Goal: Task Accomplishment & Management: Manage account settings

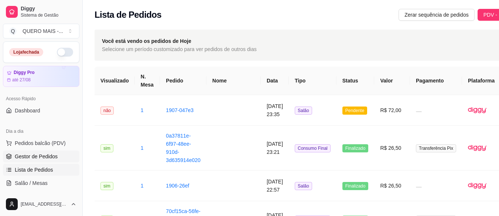
scroll to position [0, 26]
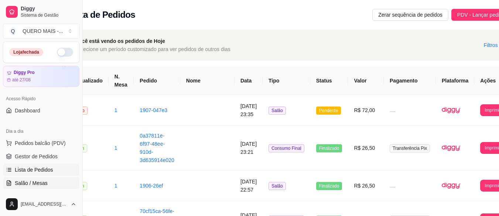
click at [39, 183] on span "Salão / Mesas" at bounding box center [31, 182] width 33 height 7
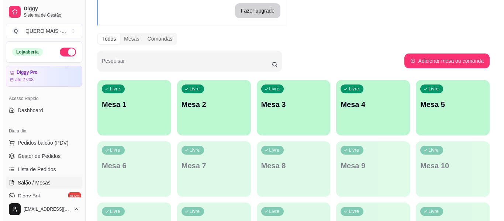
scroll to position [74, 0]
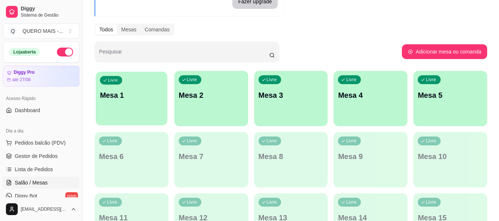
click at [143, 110] on div "Livre Mesa 1" at bounding box center [132, 94] width 72 height 45
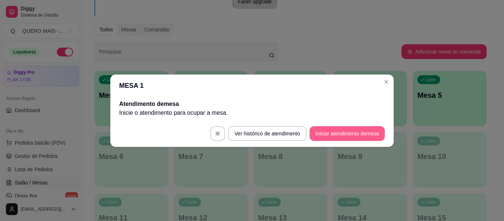
click at [331, 135] on button "Iniciar atendimento de mesa" at bounding box center [347, 133] width 75 height 15
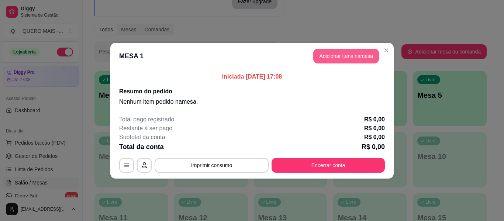
click at [359, 59] on button "Adicionar itens na mesa" at bounding box center [346, 56] width 66 height 15
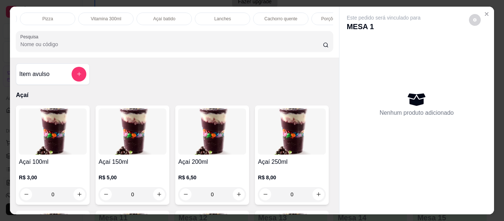
scroll to position [0, 180]
click at [202, 13] on div "Lanches" at bounding box center [213, 19] width 55 height 13
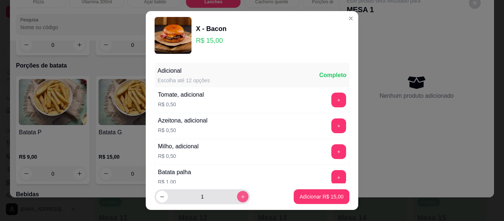
click at [237, 200] on button "increase-product-quantity" at bounding box center [242, 196] width 11 height 11
type input "2"
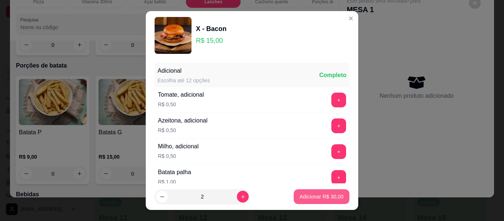
click at [300, 194] on p "Adicionar R$ 30,00" at bounding box center [322, 196] width 44 height 7
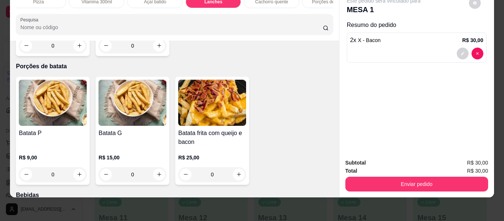
type input "2"
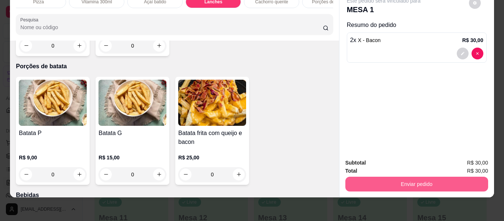
click at [406, 177] on button "Enviar pedido" at bounding box center [416, 184] width 143 height 15
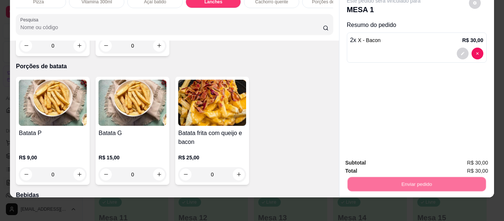
click at [391, 161] on button "Não registrar e enviar pedido" at bounding box center [392, 160] width 77 height 14
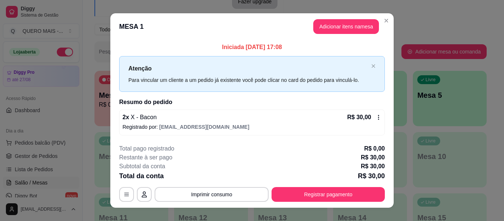
scroll to position [10, 0]
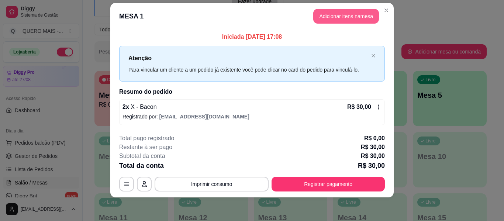
click at [322, 13] on button "Adicionar itens na mesa" at bounding box center [346, 16] width 66 height 15
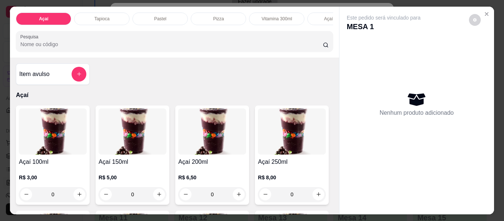
scroll to position [0, 287]
click at [267, 18] on div "Bebidas" at bounding box center [280, 19] width 55 height 13
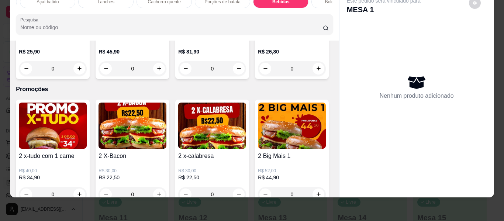
scroll to position [2100, 0]
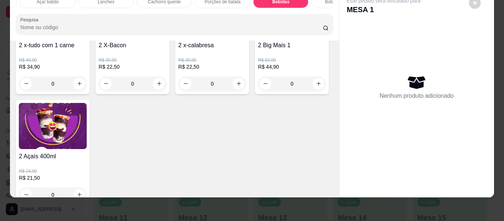
type input "1"
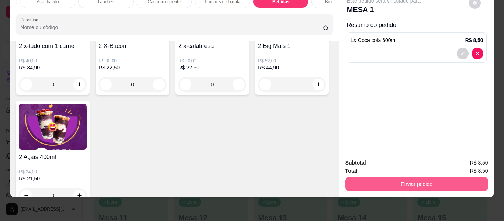
click at [369, 179] on button "Enviar pedido" at bounding box center [416, 184] width 143 height 15
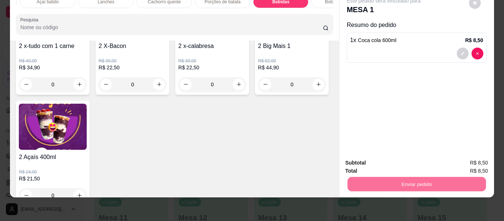
click at [382, 161] on button "Não registrar e enviar pedido" at bounding box center [392, 160] width 77 height 14
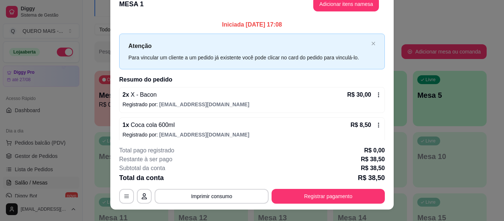
scroll to position [0, 0]
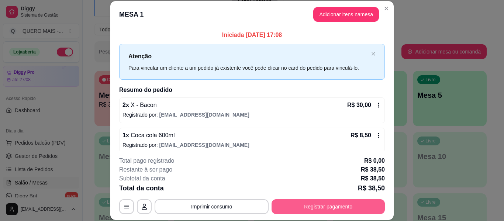
click at [304, 207] on button "Registrar pagamento" at bounding box center [328, 206] width 113 height 15
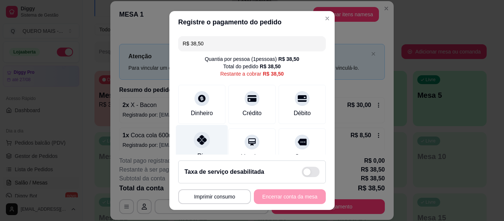
click at [199, 141] on icon at bounding box center [202, 140] width 10 height 10
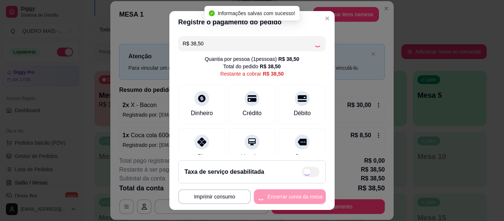
type input "R$ 0,00"
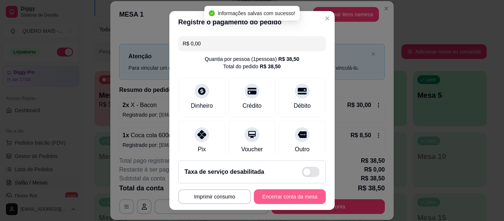
click at [267, 196] on button "Encerrar conta da mesa" at bounding box center [290, 196] width 72 height 15
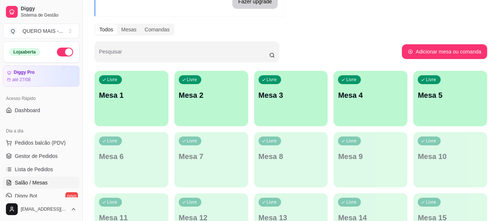
click at [144, 100] on p "Mesa 1" at bounding box center [131, 95] width 65 height 10
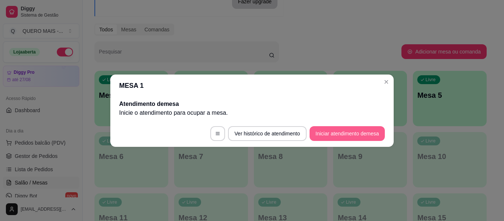
click at [337, 135] on button "Iniciar atendimento de mesa" at bounding box center [347, 133] width 75 height 15
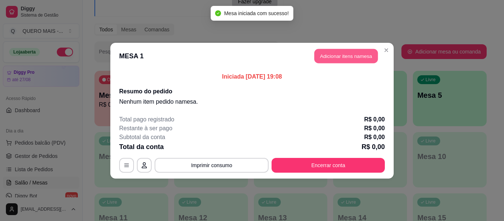
click at [331, 57] on button "Adicionar itens na mesa" at bounding box center [345, 56] width 63 height 14
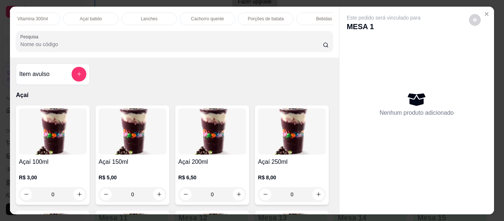
scroll to position [0, 246]
click at [152, 18] on div "Lanches" at bounding box center [147, 19] width 55 height 13
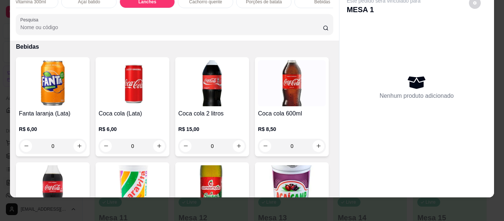
scroll to position [1490, 0]
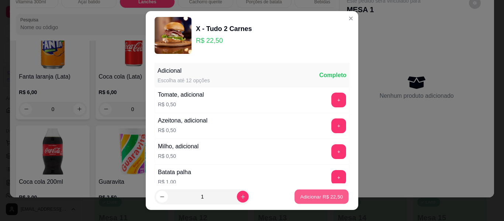
click at [300, 193] on p "Adicionar R$ 22,50" at bounding box center [321, 196] width 43 height 7
type input "1"
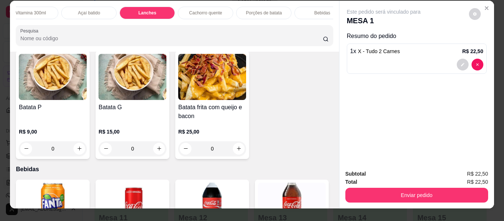
scroll to position [0, 0]
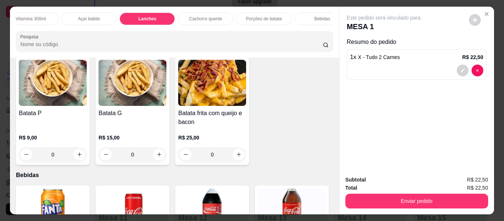
click at [90, 13] on div "Açaí batido" at bounding box center [88, 19] width 55 height 13
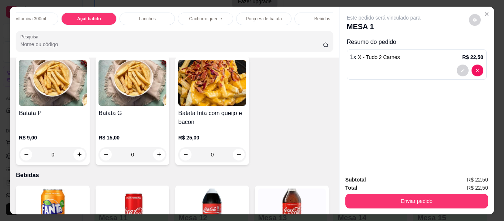
scroll to position [20, 0]
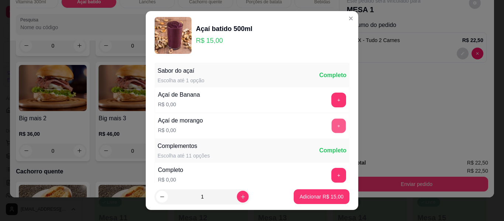
click at [332, 128] on button "+" at bounding box center [339, 126] width 14 height 14
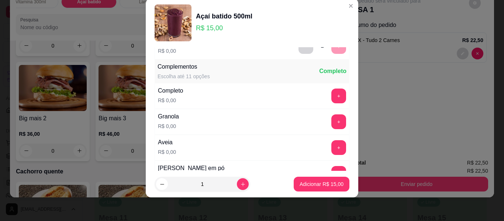
scroll to position [79, 0]
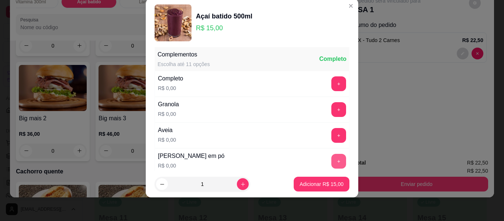
click at [331, 162] on button "+" at bounding box center [338, 161] width 15 height 15
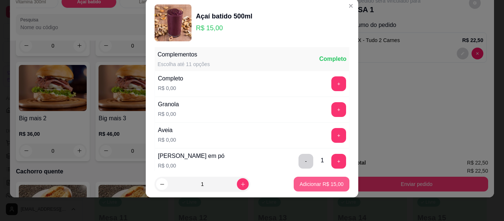
click at [315, 185] on p "Adicionar R$ 15,00" at bounding box center [322, 183] width 44 height 7
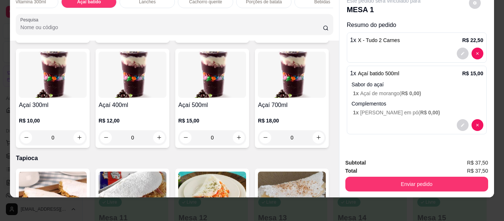
scroll to position [148, 0]
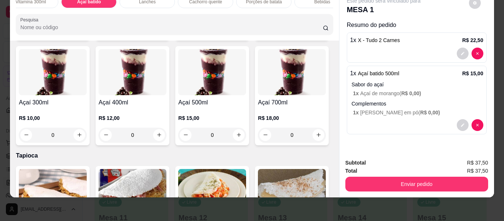
click at [166, 132] on div "0" at bounding box center [133, 135] width 68 height 15
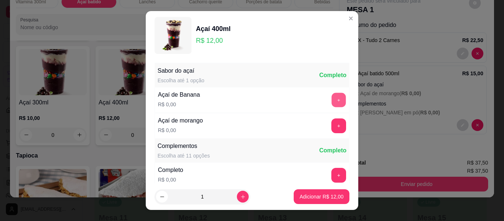
click at [332, 99] on button "+" at bounding box center [339, 100] width 14 height 14
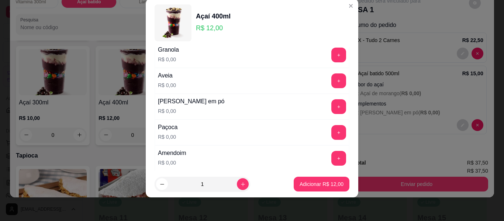
scroll to position [153, 0]
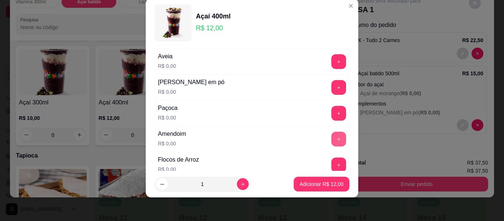
click at [331, 138] on button "+" at bounding box center [338, 139] width 15 height 15
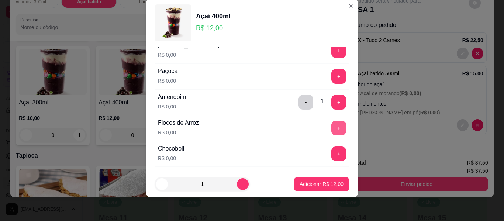
click at [331, 128] on button "+" at bounding box center [338, 128] width 15 height 15
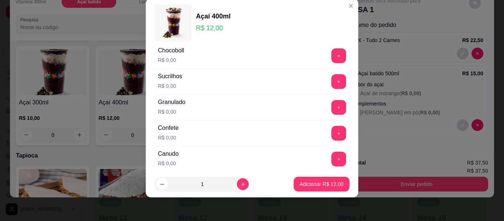
scroll to position [300, 0]
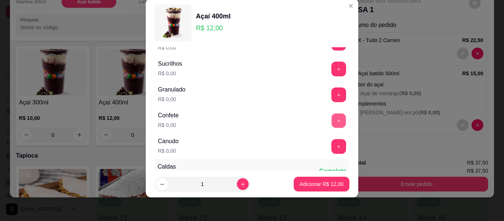
click at [332, 124] on button "+" at bounding box center [339, 121] width 14 height 14
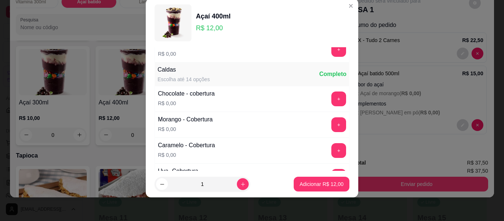
scroll to position [411, 0]
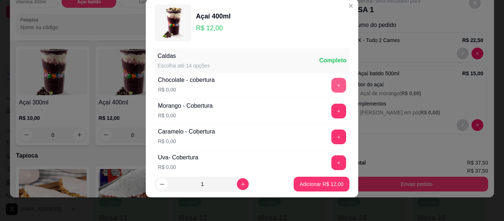
click at [331, 86] on button "+" at bounding box center [338, 85] width 15 height 15
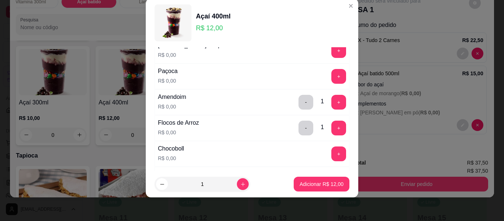
scroll to position [0, 0]
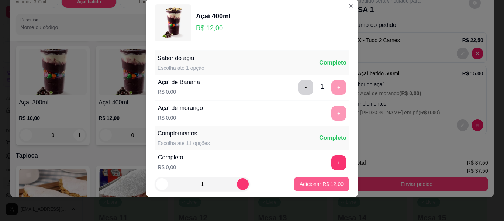
click at [306, 188] on button "Adicionar R$ 12,00" at bounding box center [322, 184] width 56 height 15
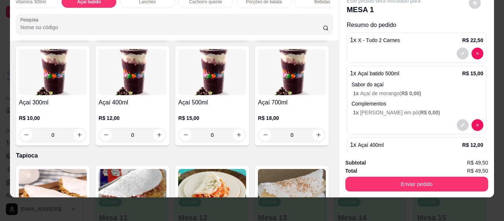
scroll to position [100, 0]
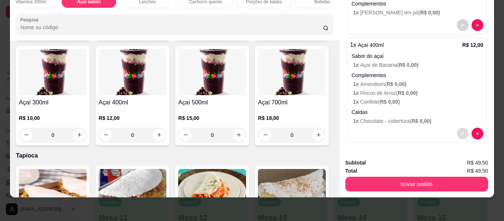
click at [457, 130] on button "decrease-product-quantity" at bounding box center [462, 133] width 11 height 11
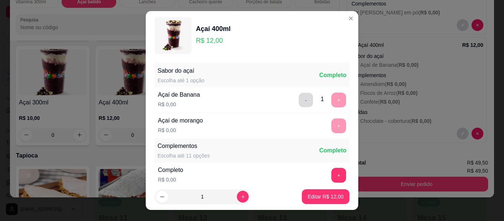
click at [299, 102] on button "-" at bounding box center [306, 100] width 14 height 14
click at [331, 123] on button "+" at bounding box center [338, 125] width 15 height 15
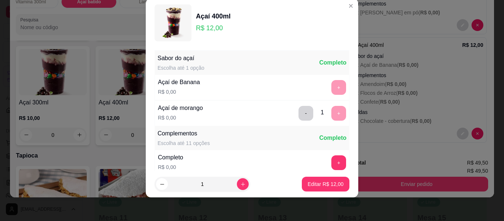
scroll to position [79, 0]
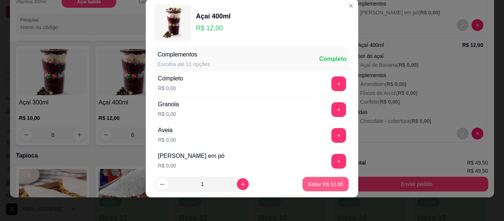
click at [321, 186] on p "Editar R$ 12,00" at bounding box center [325, 183] width 35 height 7
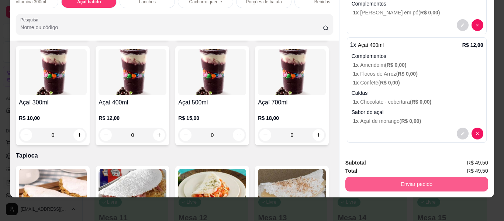
click at [409, 177] on button "Enviar pedido" at bounding box center [416, 184] width 143 height 15
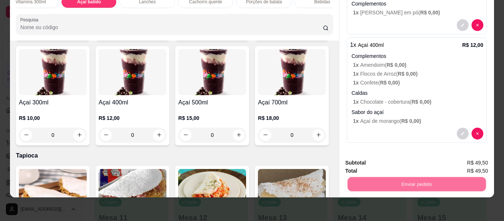
click at [389, 158] on button "Não registrar e enviar pedido" at bounding box center [392, 160] width 75 height 14
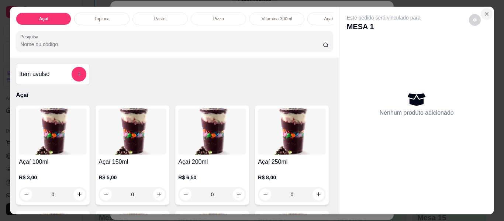
click at [486, 11] on icon "Close" at bounding box center [487, 14] width 6 height 6
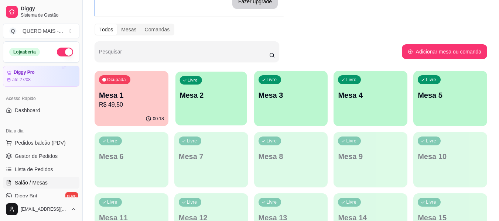
click at [211, 113] on div "Livre Mesa 2" at bounding box center [211, 94] width 72 height 45
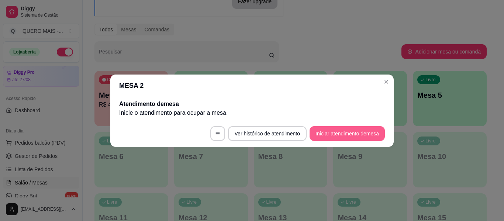
click at [335, 137] on button "Iniciar atendimento de mesa" at bounding box center [347, 133] width 75 height 15
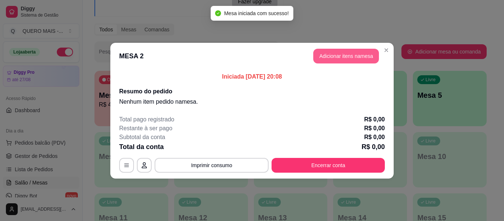
click at [334, 55] on button "Adicionar itens na mesa" at bounding box center [346, 56] width 66 height 15
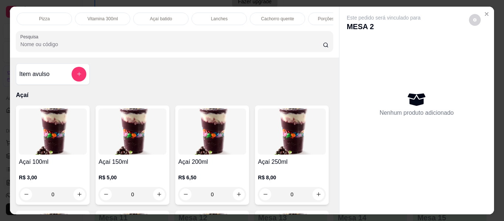
scroll to position [0, 220]
drag, startPoint x: 169, startPoint y: 17, endPoint x: 202, endPoint y: 39, distance: 39.3
click at [169, 16] on p "Lanches" at bounding box center [173, 19] width 17 height 6
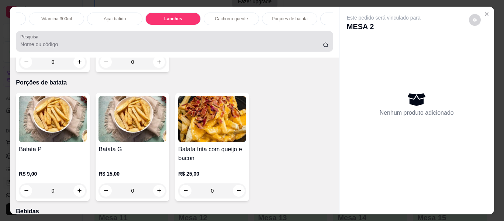
scroll to position [20, 0]
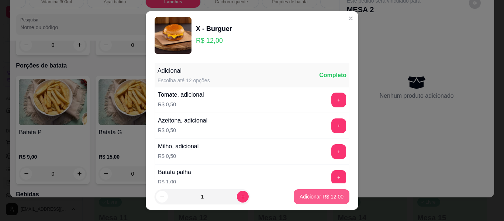
click at [306, 197] on p "Adicionar R$ 12,00" at bounding box center [322, 196] width 44 height 7
type input "1"
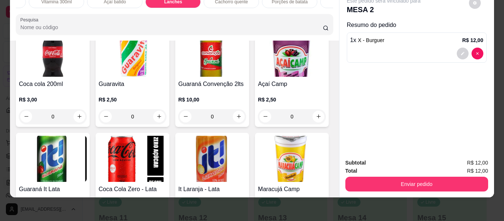
scroll to position [1601, 0]
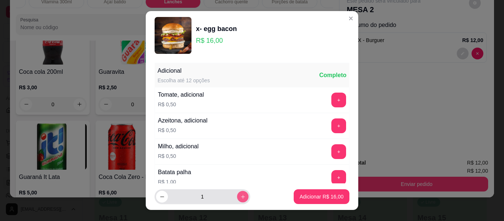
click at [240, 199] on icon "increase-product-quantity" at bounding box center [243, 197] width 6 height 6
type input "3"
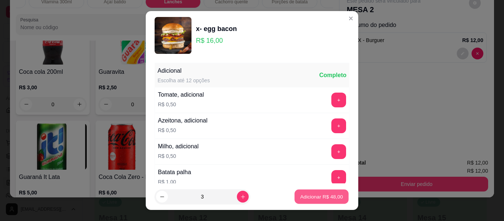
click at [300, 197] on p "Adicionar R$ 48,00" at bounding box center [321, 196] width 43 height 7
type input "3"
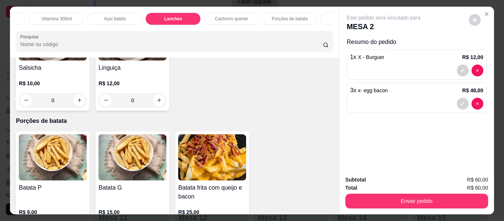
scroll to position [0, 402]
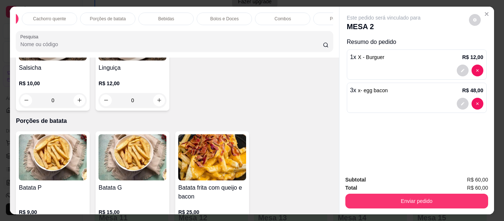
click at [167, 16] on p "Bebidas" at bounding box center [166, 19] width 16 height 6
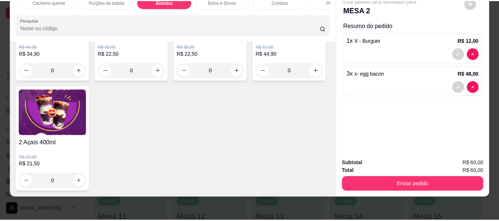
scroll to position [2213, 0]
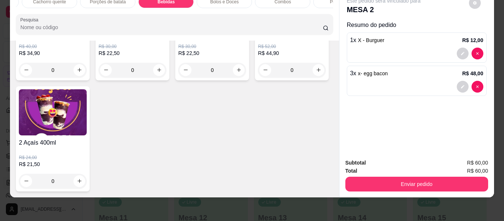
type input "1"
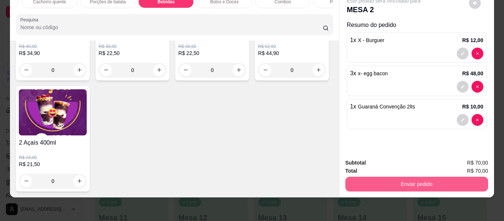
click at [407, 179] on button "Enviar pedido" at bounding box center [416, 184] width 143 height 15
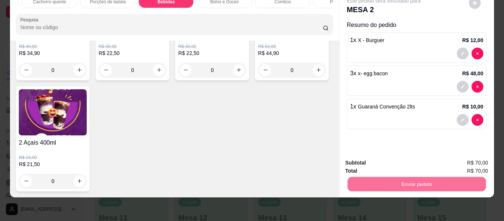
click at [375, 159] on button "Não registrar e enviar pedido" at bounding box center [392, 161] width 77 height 14
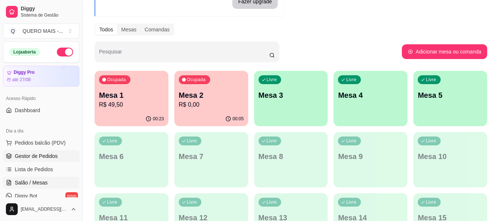
click at [36, 155] on span "Gestor de Pedidos" at bounding box center [36, 155] width 43 height 7
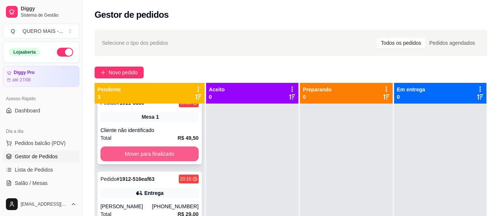
scroll to position [23, 0]
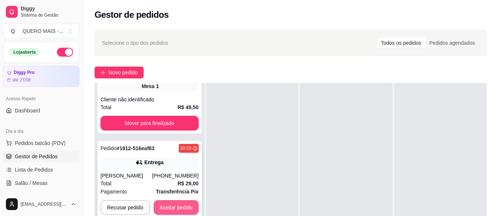
click at [181, 200] on button "Aceitar pedido" at bounding box center [176, 207] width 45 height 15
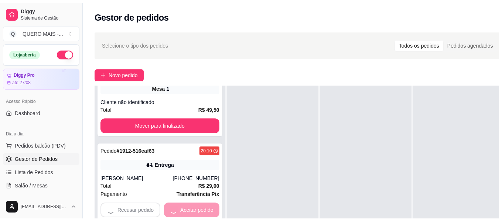
scroll to position [0, 0]
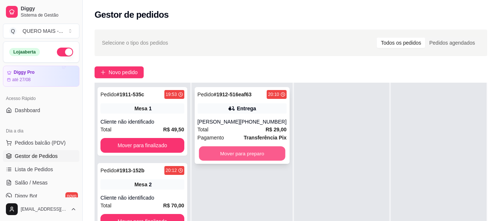
click at [261, 152] on button "Mover para preparo" at bounding box center [242, 154] width 86 height 14
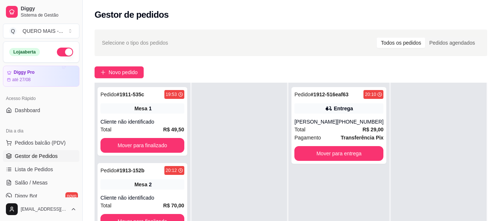
drag, startPoint x: 408, startPoint y: 1, endPoint x: 294, endPoint y: 56, distance: 126.6
click at [294, 57] on div "Selecione o tipo dos pedidos Todos os pedidos Pedidos agendados Novo pedido Pen…" at bounding box center [291, 168] width 416 height 287
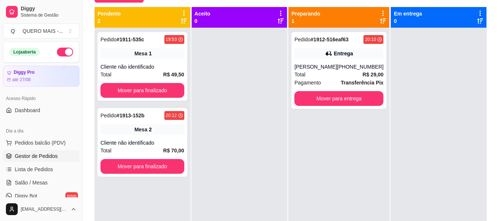
scroll to position [113, 0]
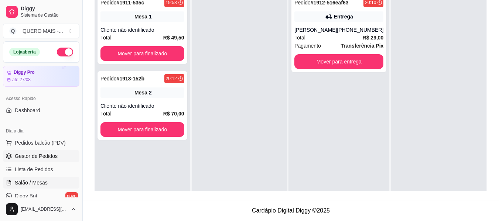
click at [25, 179] on link "Salão / Mesas" at bounding box center [41, 183] width 76 height 12
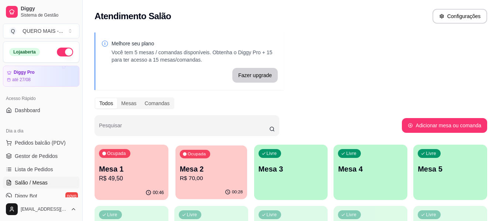
click at [201, 189] on div "00:28" at bounding box center [211, 192] width 72 height 14
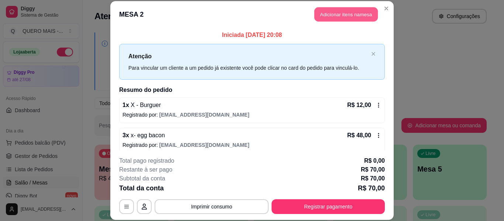
click at [355, 15] on button "Adicionar itens na mesa" at bounding box center [345, 14] width 63 height 14
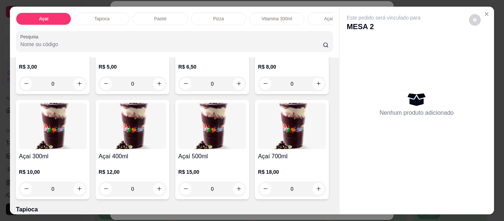
scroll to position [148, 0]
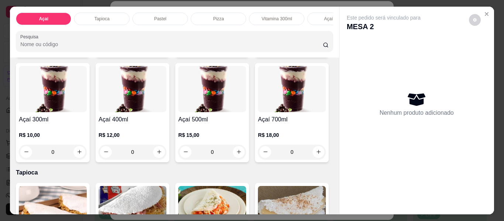
click at [258, 54] on div "0" at bounding box center [292, 46] width 68 height 15
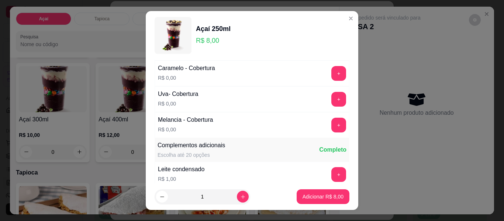
scroll to position [443, 0]
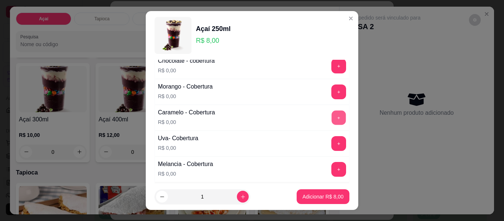
click at [332, 117] on button "+" at bounding box center [339, 118] width 14 height 14
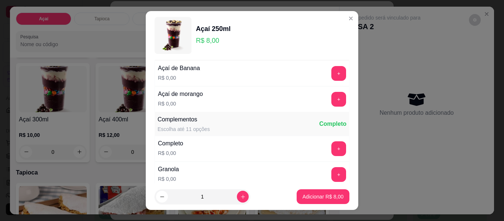
scroll to position [0, 0]
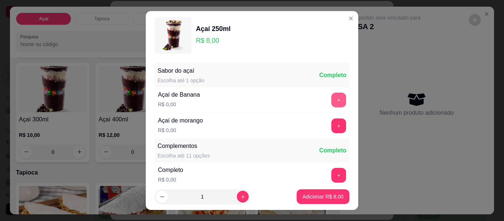
click at [331, 101] on button "+" at bounding box center [338, 100] width 15 height 15
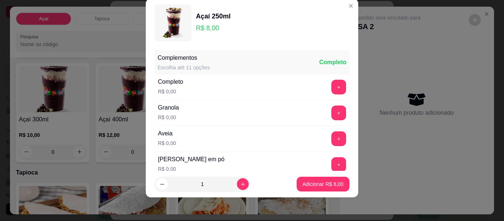
scroll to position [79, 0]
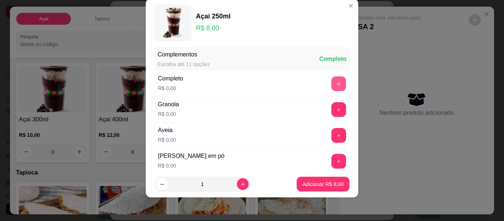
click at [331, 85] on button "+" at bounding box center [338, 83] width 15 height 15
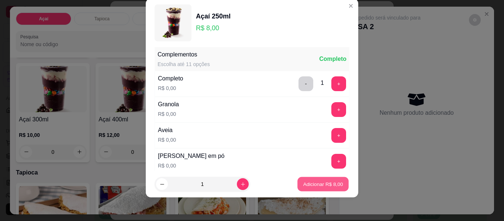
click at [315, 184] on p "Adicionar R$ 8,00" at bounding box center [323, 183] width 40 height 7
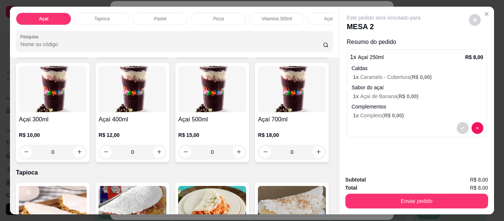
click at [258, 54] on div "0" at bounding box center [292, 46] width 68 height 15
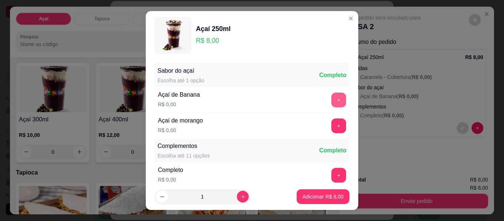
click at [331, 99] on button "+" at bounding box center [338, 100] width 15 height 15
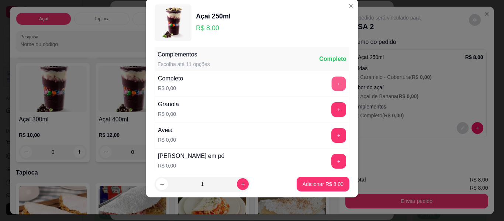
click at [332, 89] on button "+" at bounding box center [339, 84] width 14 height 14
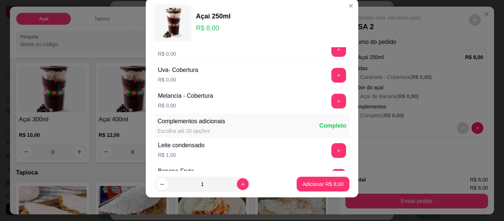
scroll to position [388, 0]
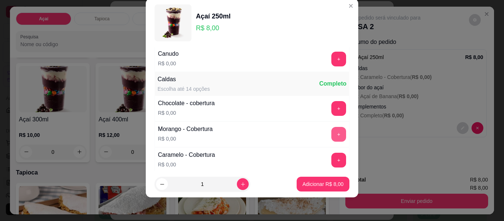
click at [331, 134] on button "+" at bounding box center [338, 134] width 15 height 15
click at [240, 187] on icon "increase-product-quantity" at bounding box center [243, 185] width 6 height 6
type input "2"
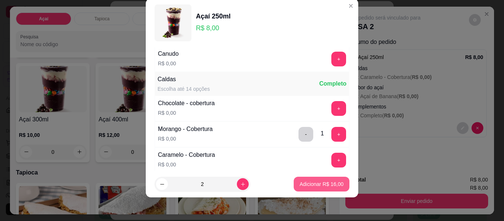
click at [304, 183] on p "Adicionar R$ 16,00" at bounding box center [322, 183] width 44 height 7
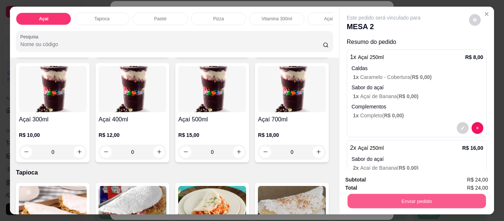
click at [389, 200] on button "Enviar pedido" at bounding box center [416, 201] width 138 height 14
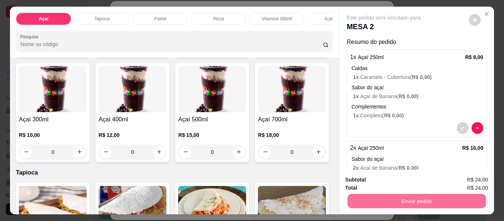
click at [372, 179] on button "Não registrar e enviar pedido" at bounding box center [392, 180] width 77 height 14
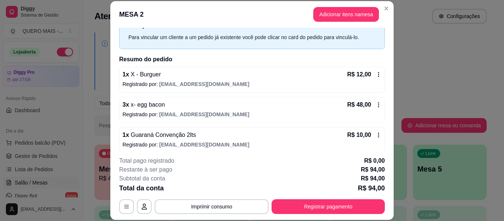
scroll to position [74, 0]
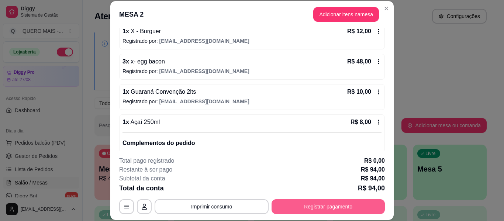
click at [305, 204] on button "Registrar pagamento" at bounding box center [328, 206] width 113 height 15
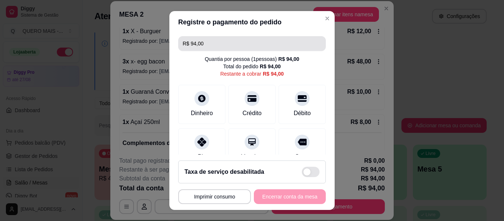
click at [211, 44] on input "R$ 94,00" at bounding box center [252, 43] width 139 height 15
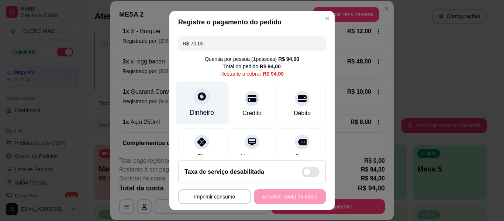
type input "R$ 70,00"
click at [195, 104] on div "Dinheiro" at bounding box center [202, 103] width 52 height 43
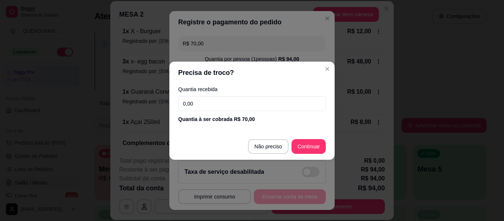
click at [201, 106] on input "0,00" at bounding box center [252, 103] width 148 height 15
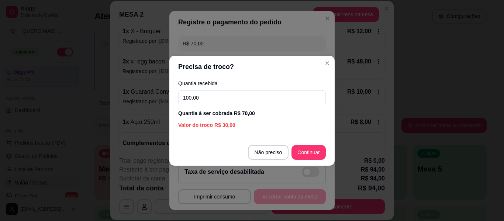
type input "100,00"
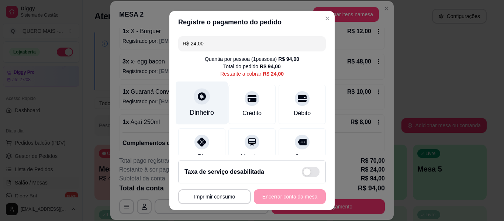
click at [194, 101] on div at bounding box center [202, 96] width 16 height 16
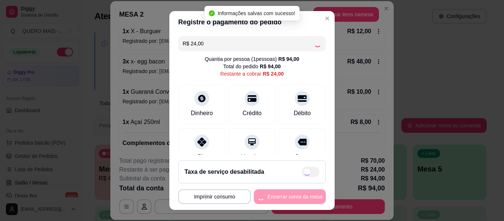
type input "R$ 0,00"
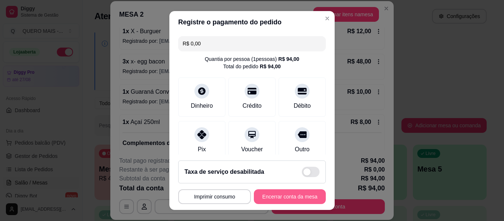
click at [278, 197] on button "Encerrar conta da mesa" at bounding box center [290, 196] width 72 height 15
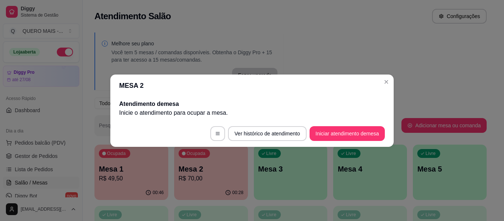
scroll to position [0, 0]
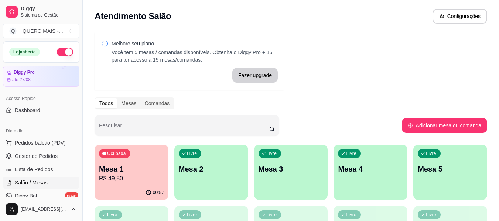
click at [214, 183] on div "Livre Mesa 2" at bounding box center [211, 168] width 74 height 47
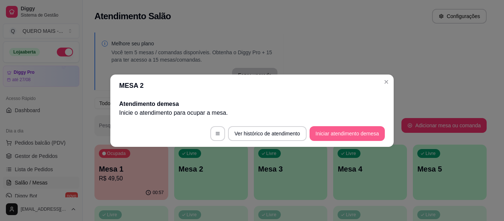
click at [321, 138] on button "Iniciar atendimento de mesa" at bounding box center [347, 133] width 75 height 15
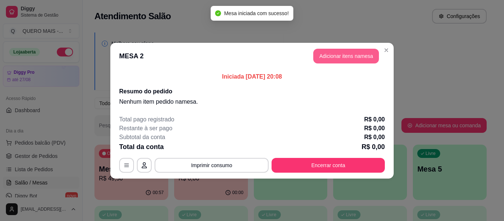
click at [335, 61] on button "Adicionar itens na mesa" at bounding box center [346, 56] width 66 height 15
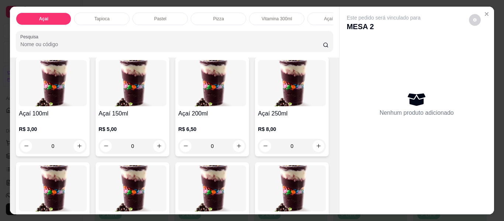
scroll to position [111, 0]
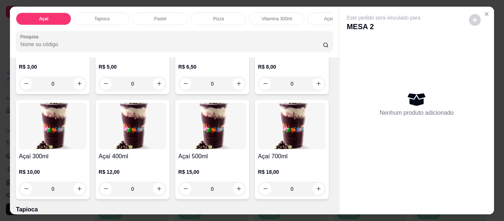
click at [236, 89] on div "0" at bounding box center [212, 83] width 68 height 15
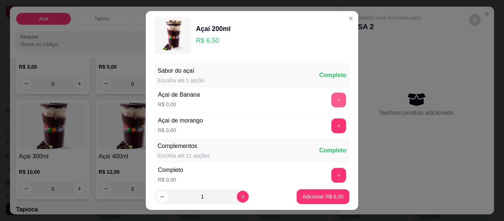
click at [331, 100] on button "+" at bounding box center [338, 100] width 15 height 15
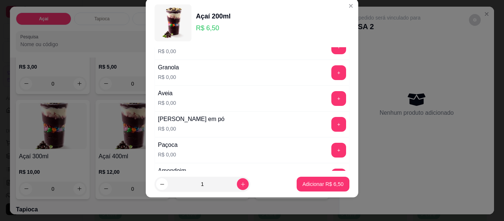
scroll to position [153, 0]
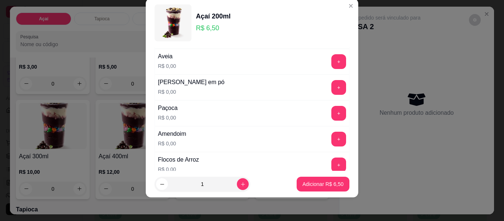
click at [331, 85] on button "+" at bounding box center [338, 87] width 15 height 15
click at [331, 112] on button "+" at bounding box center [338, 113] width 15 height 15
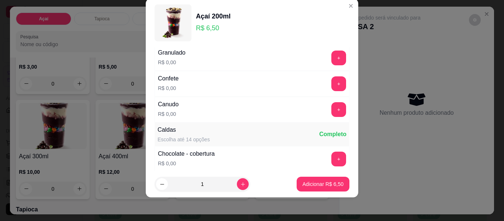
scroll to position [374, 0]
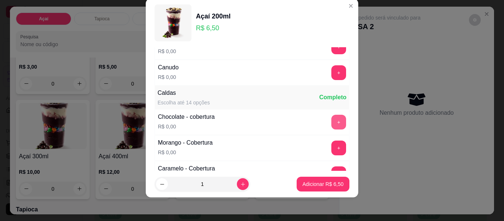
click at [331, 120] on button "+" at bounding box center [338, 122] width 15 height 15
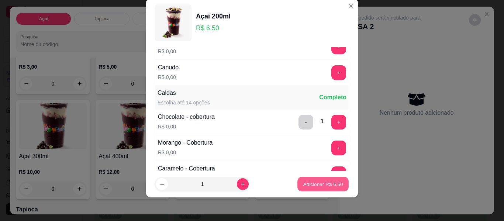
click at [307, 185] on p "Adicionar R$ 6,50" at bounding box center [323, 183] width 40 height 7
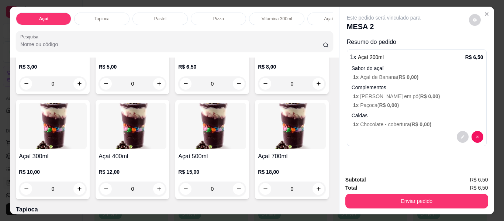
click at [237, 87] on div "0" at bounding box center [212, 83] width 68 height 15
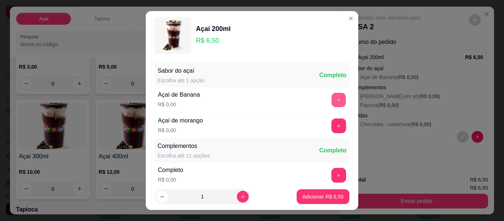
click at [332, 101] on button "+" at bounding box center [339, 100] width 14 height 14
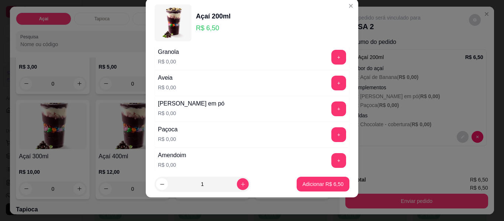
scroll to position [153, 0]
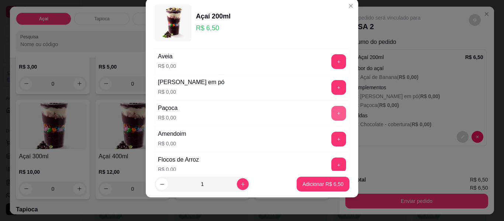
click at [331, 115] on button "+" at bounding box center [338, 113] width 15 height 15
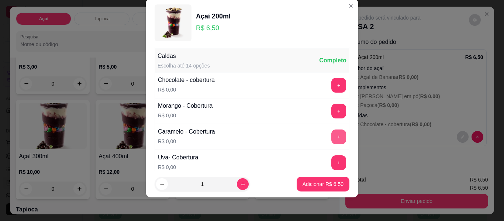
click at [331, 136] on button "+" at bounding box center [338, 137] width 15 height 15
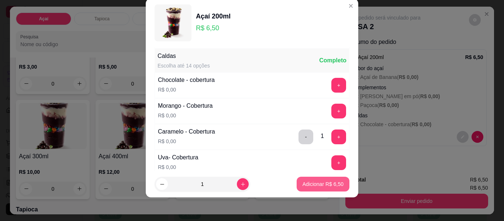
click at [306, 186] on p "Adicionar R$ 6,50" at bounding box center [323, 183] width 41 height 7
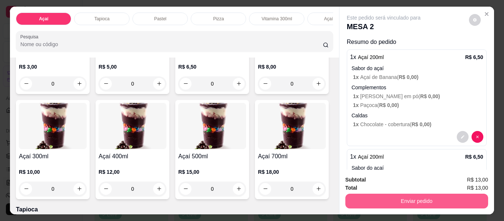
click at [390, 199] on button "Enviar pedido" at bounding box center [416, 201] width 143 height 15
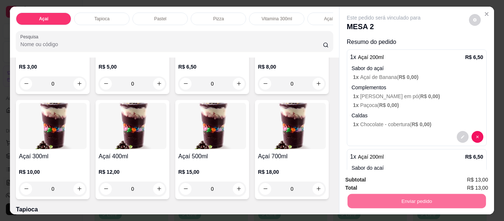
click at [383, 179] on button "Não registrar e enviar pedido" at bounding box center [392, 180] width 75 height 14
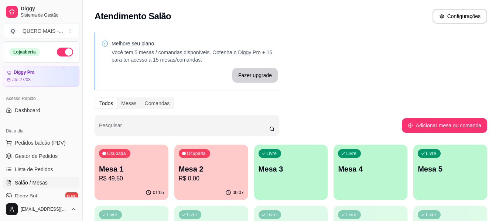
click at [122, 185] on div "Ocupada Mesa 1 R$ 49,50" at bounding box center [131, 165] width 74 height 41
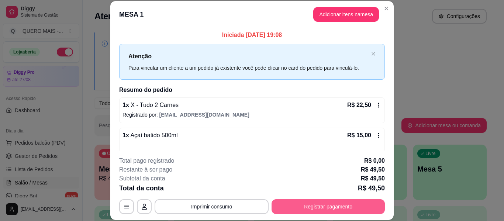
click at [316, 206] on button "Registrar pagamento" at bounding box center [328, 206] width 113 height 15
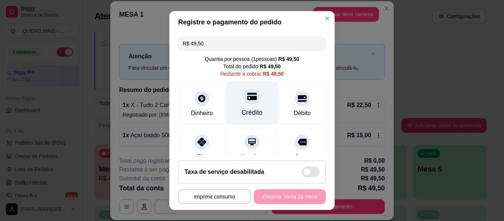
click at [244, 99] on div at bounding box center [252, 96] width 16 height 16
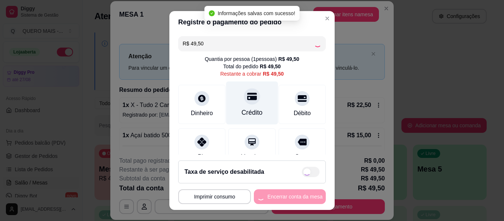
type input "R$ 0,00"
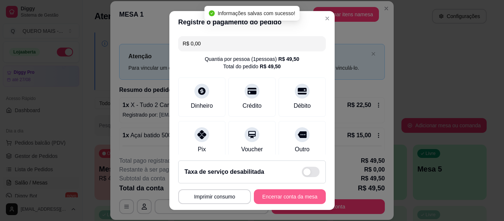
click at [286, 197] on button "Encerrar conta da mesa" at bounding box center [290, 196] width 72 height 15
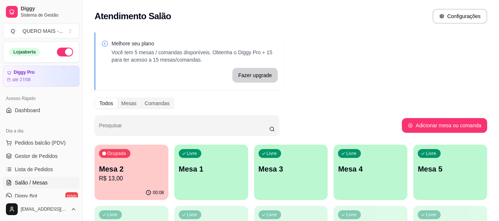
click at [196, 179] on div "Livre Mesa 1" at bounding box center [211, 168] width 74 height 47
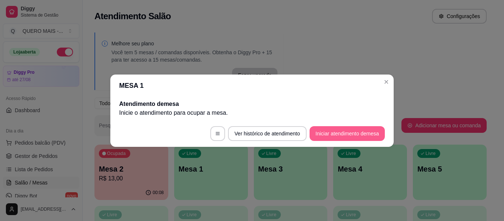
click at [338, 131] on button "Iniciar atendimento de mesa" at bounding box center [347, 133] width 75 height 15
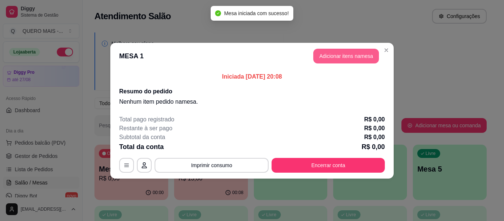
click at [345, 58] on button "Adicionar itens na mesa" at bounding box center [346, 56] width 66 height 15
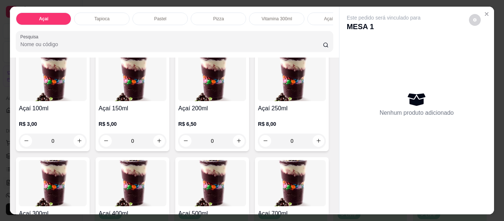
scroll to position [74, 0]
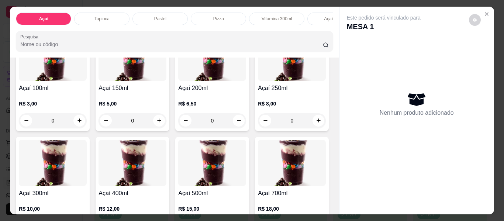
click at [154, 123] on div "0" at bounding box center [133, 120] width 68 height 15
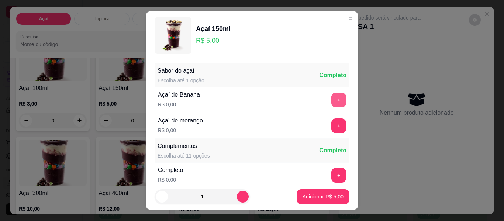
click at [331, 97] on button "+" at bounding box center [338, 100] width 15 height 15
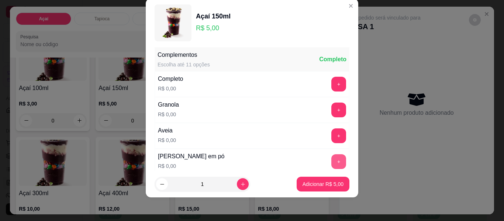
scroll to position [79, 0]
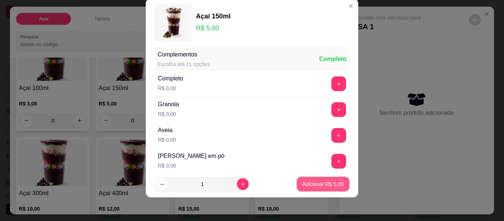
click at [313, 184] on p "Adicionar R$ 5,00" at bounding box center [323, 183] width 41 height 7
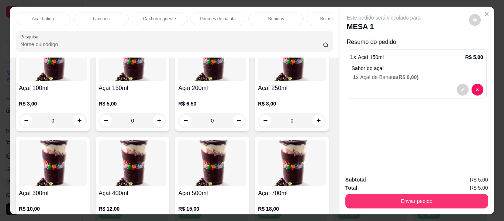
scroll to position [0, 338]
click at [56, 16] on p "Lanches" at bounding box center [56, 19] width 17 height 6
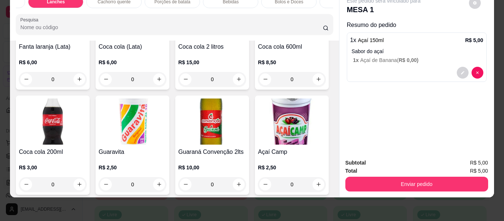
scroll to position [1527, 0]
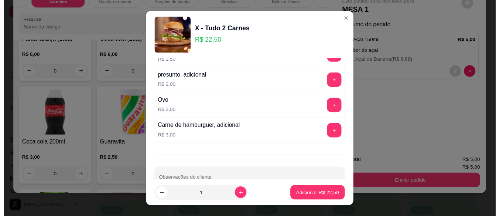
scroll to position [166, 0]
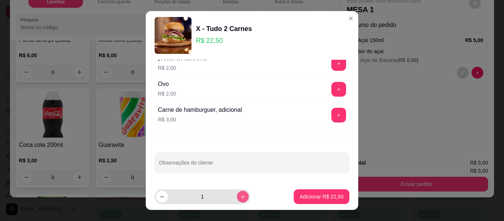
click at [240, 194] on icon "increase-product-quantity" at bounding box center [243, 197] width 6 height 6
type input "2"
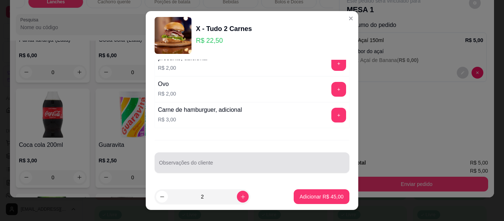
click at [205, 164] on input "Observações do cliente" at bounding box center [252, 165] width 186 height 7
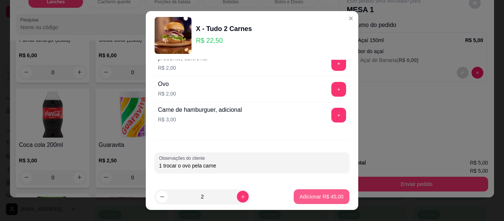
type input "1 trocar o ovo pela carne"
click at [300, 198] on p "Adicionar R$ 45,00" at bounding box center [322, 196] width 44 height 7
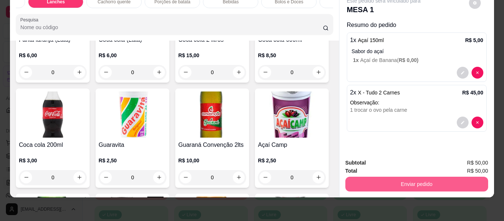
click at [399, 177] on button "Enviar pedido" at bounding box center [416, 184] width 143 height 15
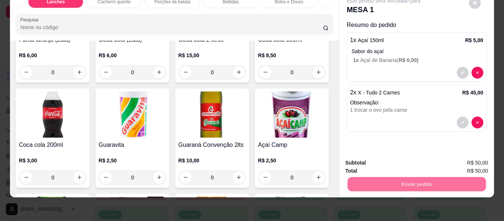
click at [386, 156] on button "Não registrar e enviar pedido" at bounding box center [392, 161] width 77 height 14
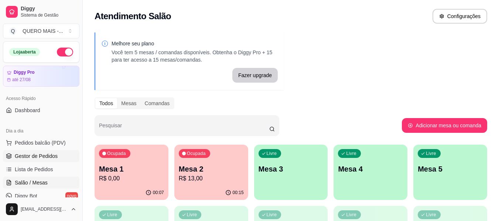
click at [36, 159] on span "Gestor de Pedidos" at bounding box center [36, 155] width 43 height 7
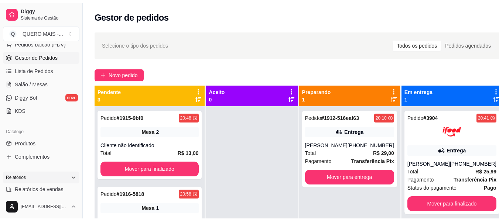
scroll to position [148, 0]
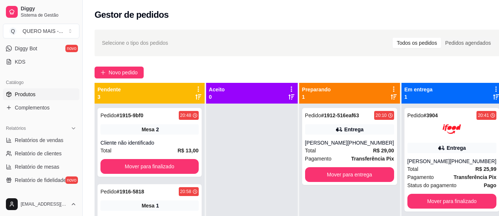
click at [31, 93] on span "Produtos" at bounding box center [25, 93] width 21 height 7
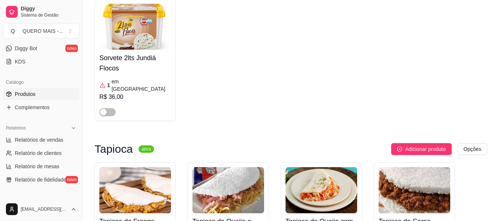
scroll to position [627, 0]
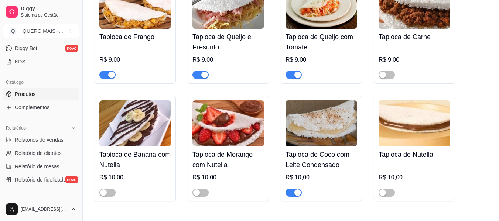
click at [297, 189] on div "button" at bounding box center [297, 192] width 7 height 7
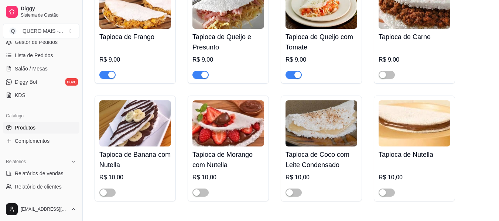
scroll to position [74, 0]
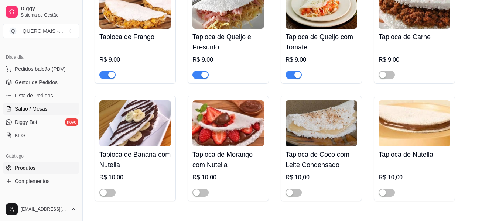
click at [31, 110] on span "Salão / Mesas" at bounding box center [31, 108] width 33 height 7
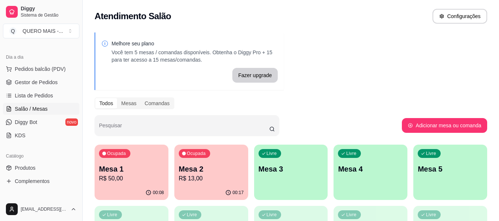
click at [224, 177] on p "R$ 13,00" at bounding box center [211, 178] width 65 height 9
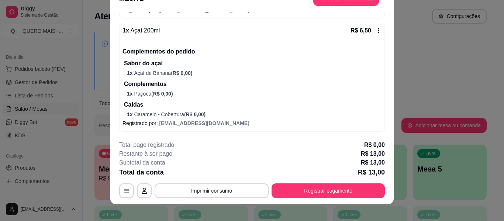
scroll to position [23, 0]
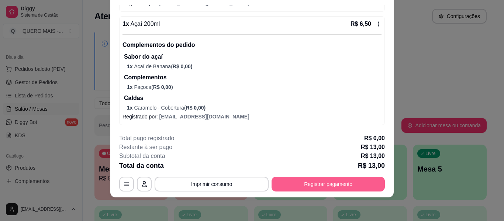
click at [320, 182] on button "Registrar pagamento" at bounding box center [328, 184] width 113 height 15
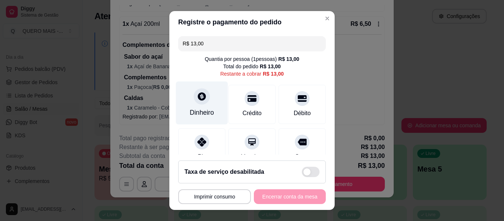
click at [197, 106] on div "Dinheiro" at bounding box center [202, 103] width 52 height 43
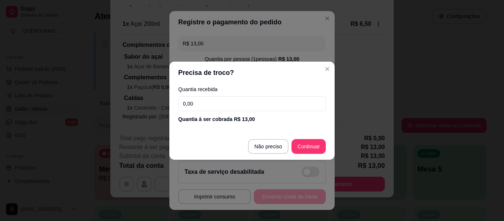
click at [217, 103] on input "0,00" at bounding box center [252, 103] width 148 height 15
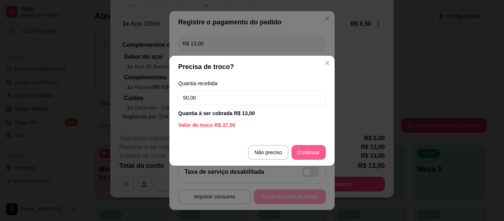
type input "50,00"
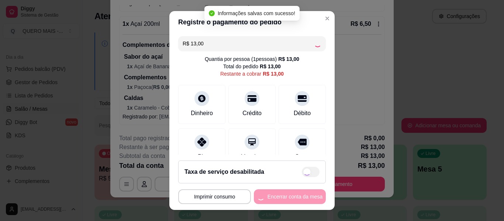
type input "R$ 0,00"
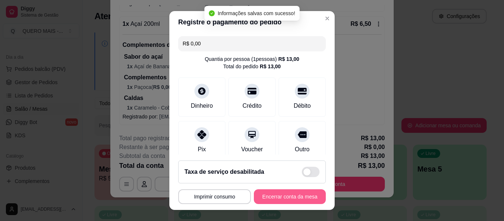
click at [277, 197] on button "Encerrar conta da mesa" at bounding box center [290, 196] width 72 height 15
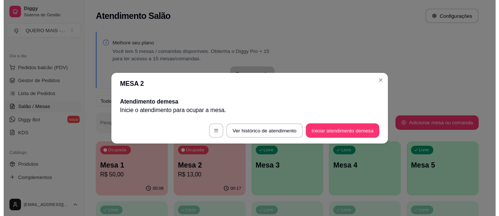
scroll to position [0, 0]
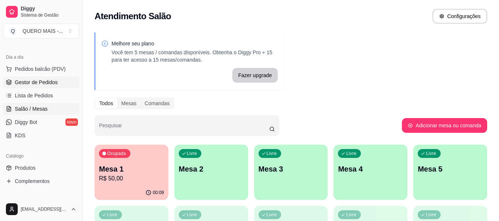
click at [29, 78] on link "Gestor de Pedidos" at bounding box center [41, 82] width 76 height 12
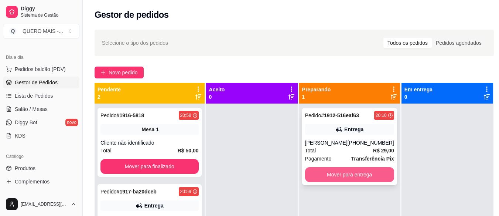
click at [341, 174] on button "Mover para entrega" at bounding box center [349, 174] width 89 height 15
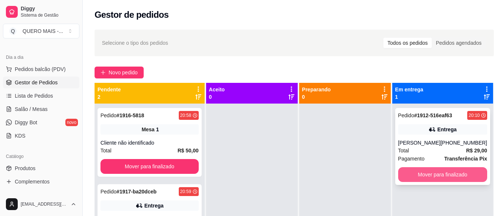
click at [405, 172] on button "Mover para finalizado" at bounding box center [442, 174] width 89 height 15
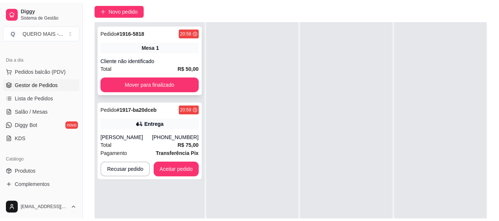
scroll to position [111, 0]
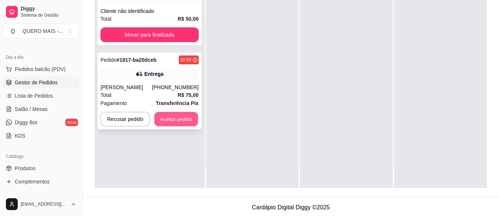
click at [176, 116] on button "Aceitar pedido" at bounding box center [176, 119] width 44 height 14
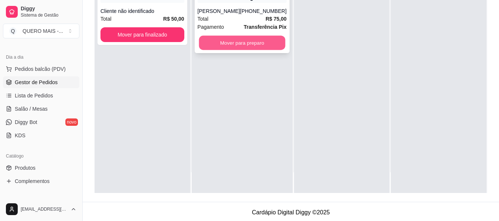
click at [251, 44] on button "Mover para preparo" at bounding box center [242, 43] width 86 height 14
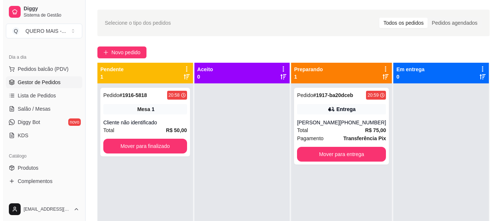
scroll to position [0, 0]
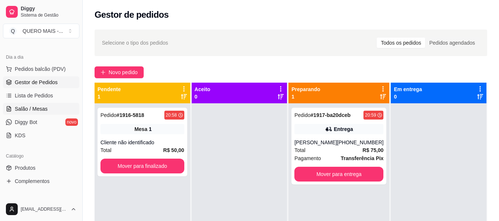
click at [35, 110] on span "Salão / Mesas" at bounding box center [31, 108] width 33 height 7
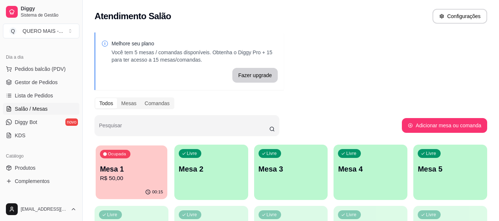
click at [131, 168] on p "Mesa 1" at bounding box center [131, 169] width 63 height 10
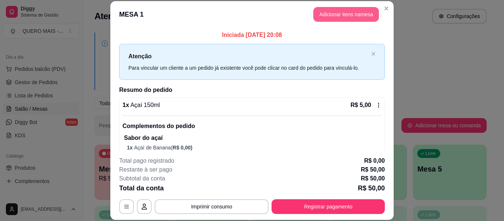
click at [349, 18] on button "Adicionar itens na mesa" at bounding box center [346, 14] width 66 height 15
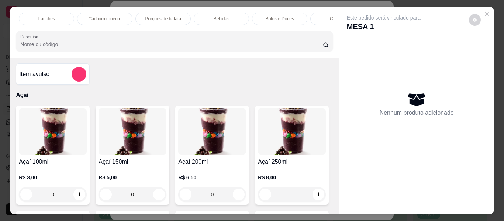
scroll to position [0, 351]
click at [221, 17] on p "Bebidas" at bounding box center [218, 19] width 16 height 6
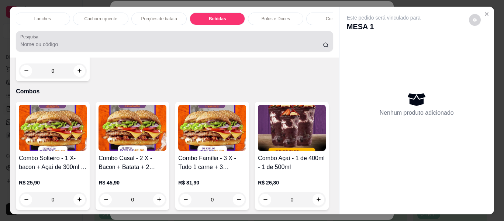
scroll to position [20, 0]
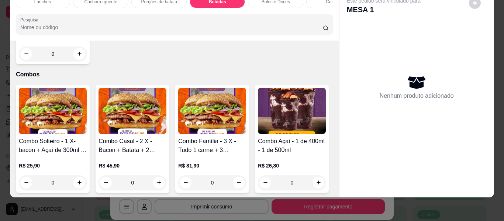
type input "1"
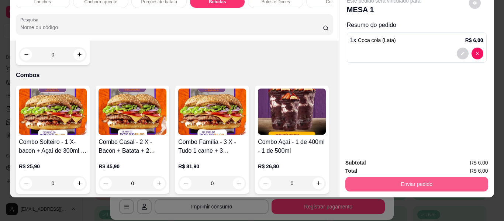
click at [373, 181] on button "Enviar pedido" at bounding box center [416, 184] width 143 height 15
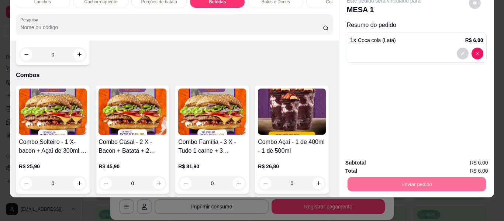
click at [386, 156] on button "Não registrar e enviar pedido" at bounding box center [392, 160] width 77 height 14
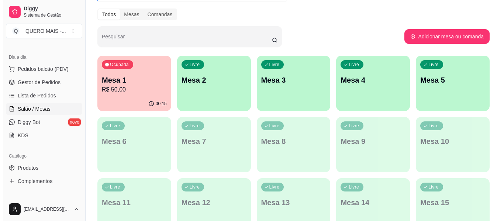
scroll to position [111, 0]
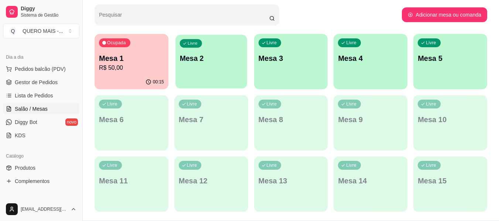
click at [217, 68] on div "Livre Mesa 2" at bounding box center [211, 57] width 72 height 45
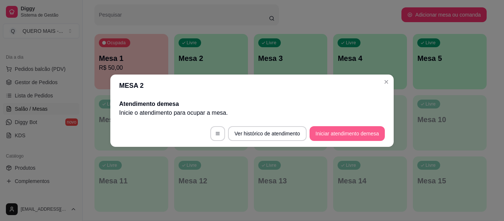
click at [326, 134] on button "Iniciar atendimento de mesa" at bounding box center [347, 133] width 75 height 15
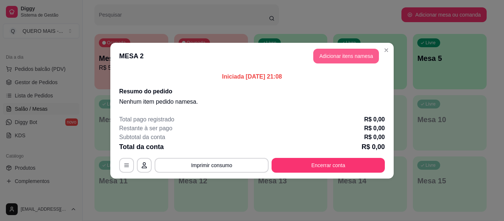
click at [330, 58] on button "Adicionar itens na mesa" at bounding box center [346, 56] width 66 height 15
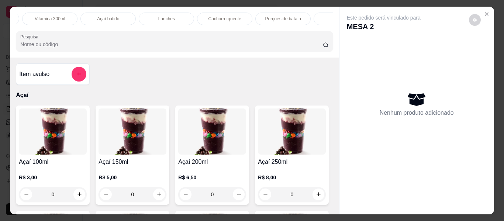
scroll to position [0, 228]
click at [172, 16] on div "Lanches" at bounding box center [165, 19] width 55 height 13
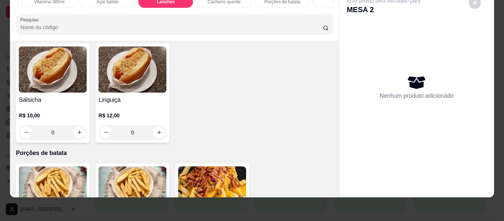
scroll to position [1228, 0]
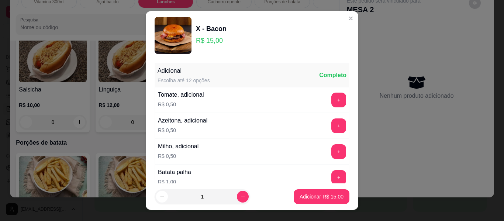
click at [297, 189] on footer "1 Adicionar R$ 15,00" at bounding box center [252, 196] width 213 height 27
click at [300, 197] on p "Adicionar R$ 15,00" at bounding box center [322, 196] width 44 height 7
type input "1"
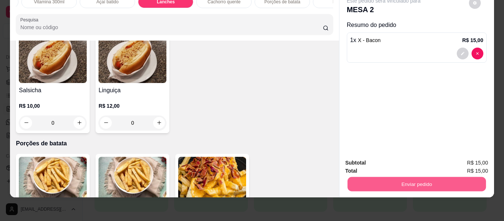
click at [405, 179] on button "Enviar pedido" at bounding box center [416, 184] width 138 height 14
click at [392, 157] on button "Não registrar e enviar pedido" at bounding box center [392, 160] width 75 height 14
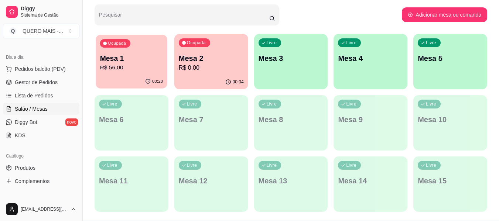
click at [132, 67] on p "R$ 56,00" at bounding box center [131, 67] width 63 height 8
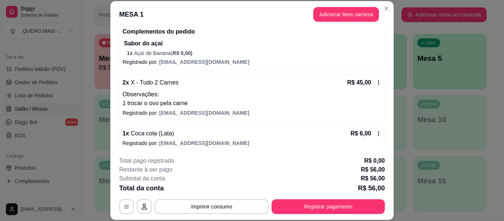
scroll to position [99, 0]
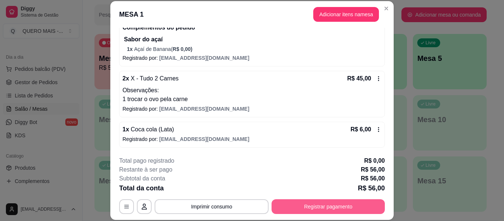
click at [309, 206] on button "Registrar pagamento" at bounding box center [328, 206] width 113 height 15
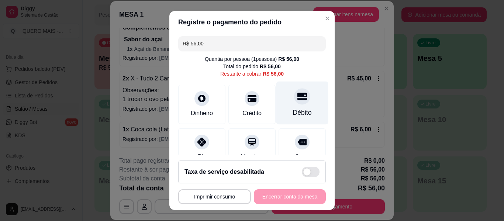
click at [293, 104] on div "Débito" at bounding box center [302, 103] width 52 height 43
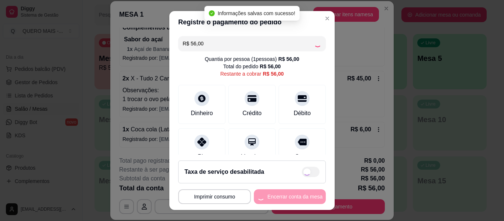
type input "R$ 0,00"
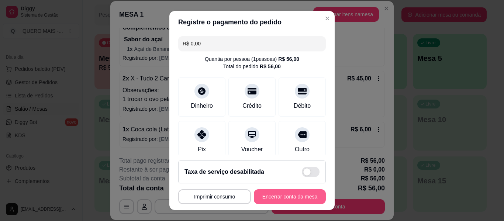
click at [273, 191] on button "Encerrar conta da mesa" at bounding box center [290, 196] width 72 height 15
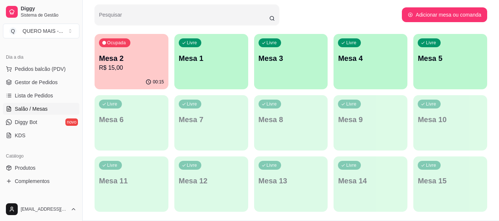
click at [200, 70] on div "Livre Mesa 1" at bounding box center [211, 57] width 74 height 47
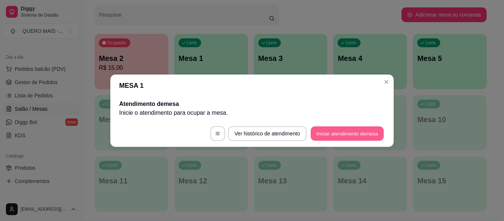
click at [348, 131] on button "Iniciar atendimento de mesa" at bounding box center [347, 133] width 73 height 14
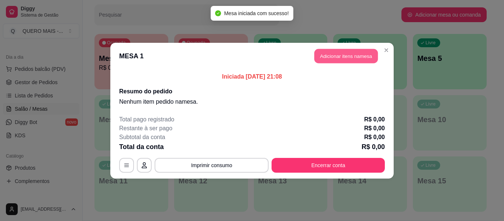
click at [346, 57] on button "Adicionar itens na mesa" at bounding box center [345, 56] width 63 height 14
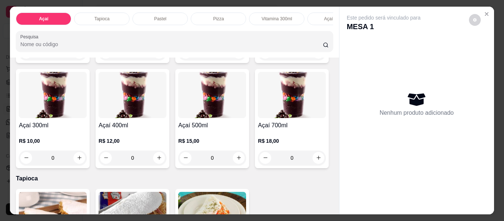
scroll to position [148, 0]
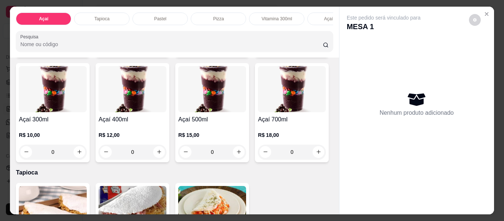
click at [166, 157] on div "0" at bounding box center [133, 152] width 68 height 15
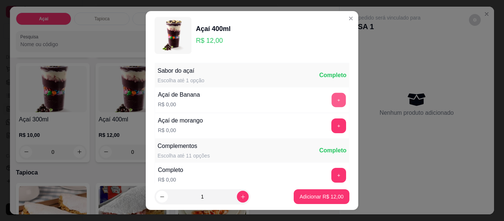
click at [332, 99] on button "+" at bounding box center [339, 100] width 14 height 14
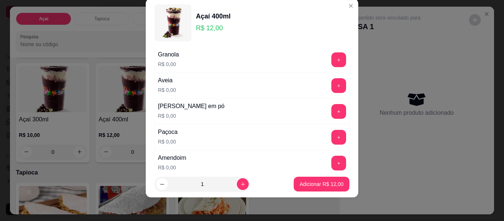
scroll to position [116, 0]
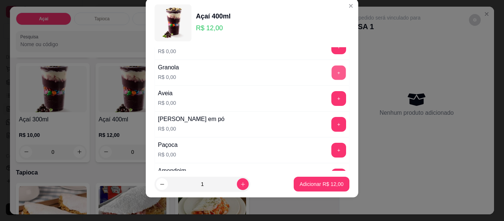
click at [332, 72] on button "+" at bounding box center [339, 73] width 14 height 14
click at [332, 98] on button "+" at bounding box center [339, 99] width 14 height 14
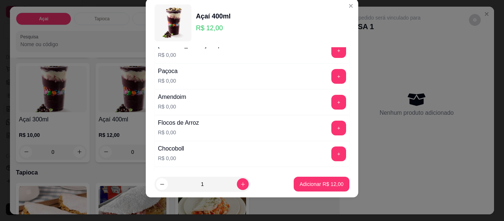
scroll to position [153, 0]
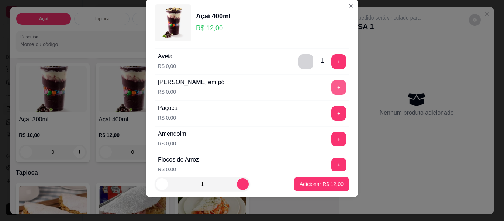
click at [331, 88] on button "+" at bounding box center [338, 87] width 15 height 15
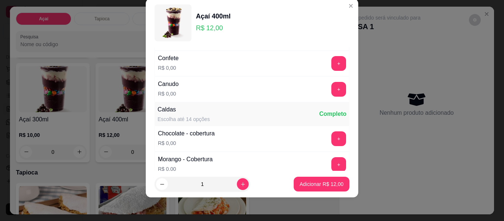
scroll to position [374, 0]
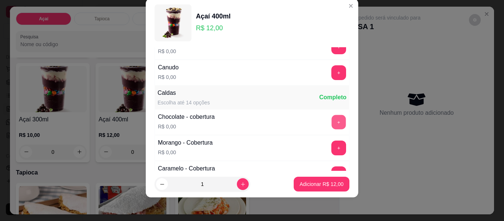
click at [332, 121] on button "+" at bounding box center [339, 122] width 14 height 14
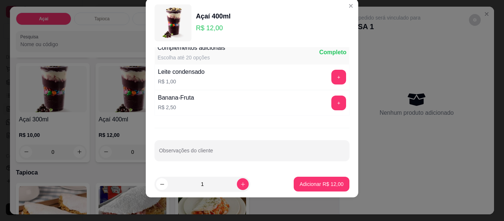
scroll to position [572, 0]
click at [332, 100] on button "+" at bounding box center [339, 103] width 14 height 14
click at [310, 183] on p "Adicionar R$ 14,50" at bounding box center [322, 183] width 44 height 7
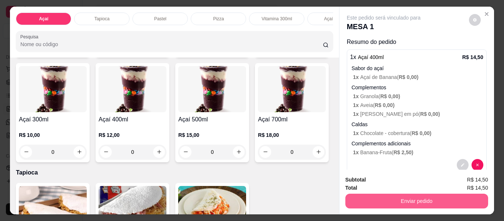
click at [438, 197] on button "Enviar pedido" at bounding box center [416, 201] width 143 height 15
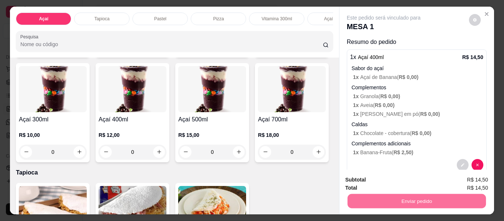
click at [391, 180] on button "Não registrar e enviar pedido" at bounding box center [392, 180] width 77 height 14
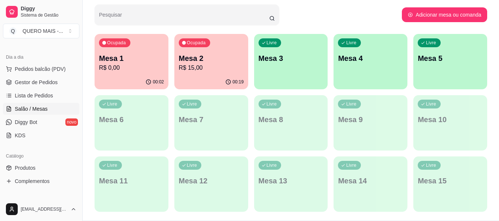
click at [135, 76] on div "00:02" at bounding box center [131, 82] width 74 height 14
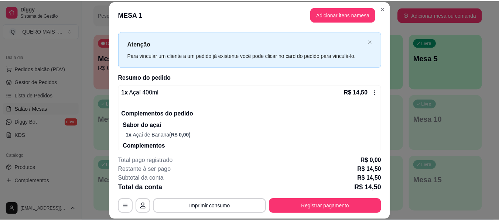
scroll to position [0, 0]
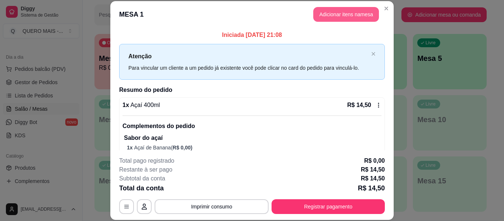
click at [333, 16] on button "Adicionar itens na mesa" at bounding box center [346, 14] width 66 height 15
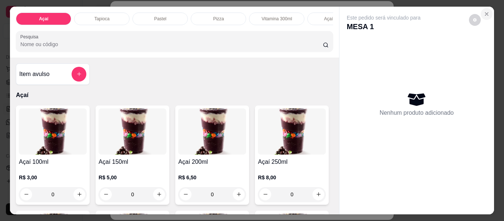
click at [484, 11] on icon "Close" at bounding box center [487, 14] width 6 height 6
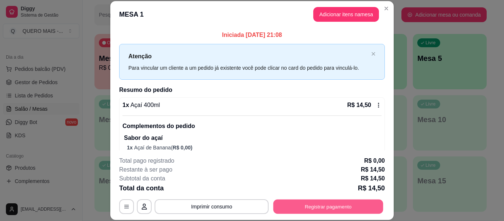
click at [307, 206] on button "Registrar pagamento" at bounding box center [328, 207] width 110 height 14
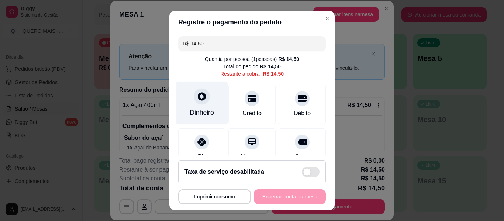
click at [196, 101] on div at bounding box center [202, 96] width 16 height 16
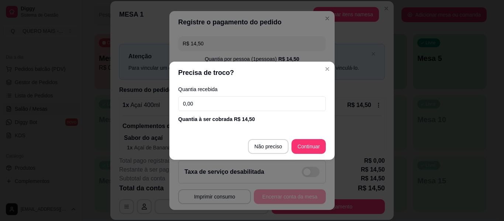
click at [197, 102] on input "0,00" at bounding box center [252, 103] width 148 height 15
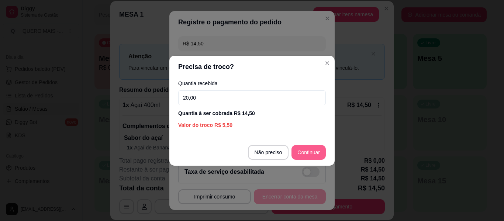
type input "20,00"
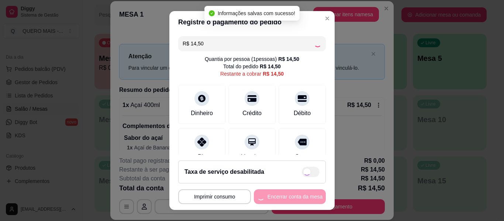
type input "R$ 0,00"
